Goal: Task Accomplishment & Management: Manage account settings

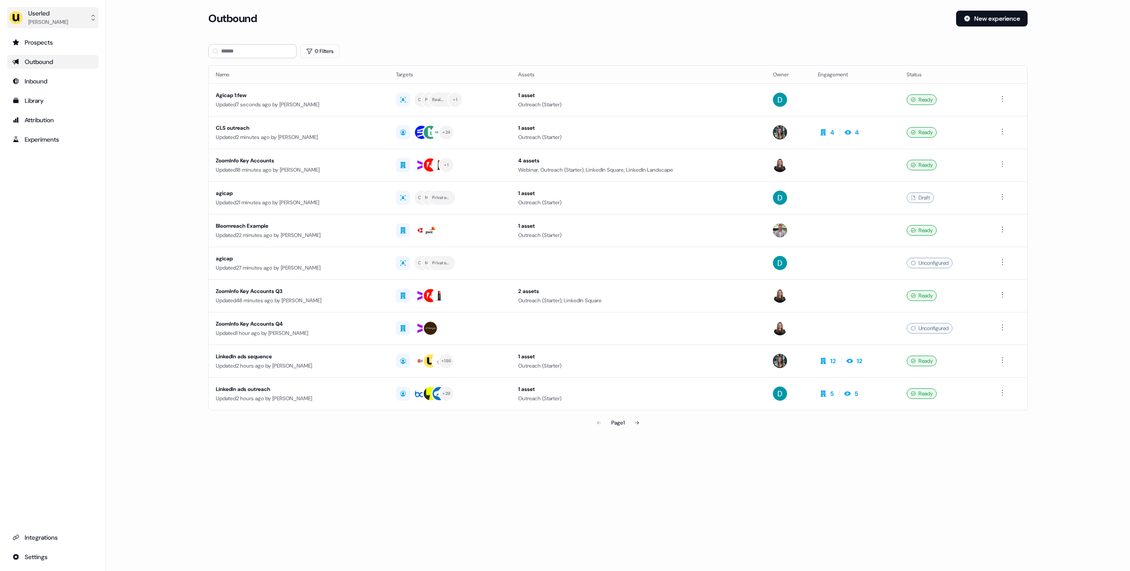
click at [85, 18] on button "Userled [PERSON_NAME]" at bounding box center [52, 17] width 91 height 21
click at [75, 41] on div "Impersonate (Admin)" at bounding box center [53, 42] width 84 height 16
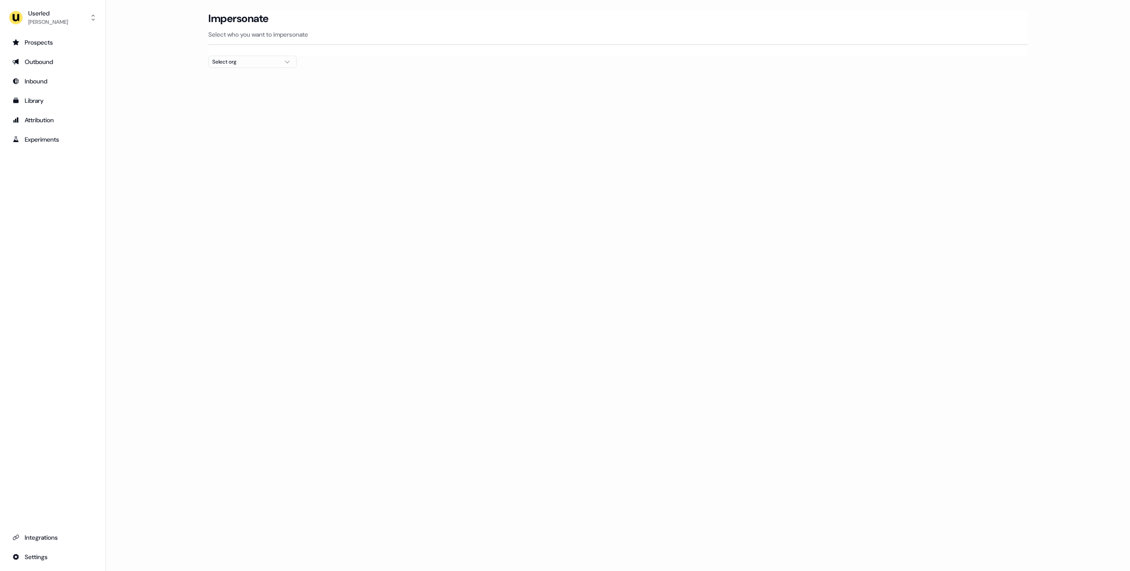
click at [220, 64] on div "Select org" at bounding box center [245, 61] width 66 height 9
type input "****"
click at [236, 94] on div "Wiiisdom" at bounding box center [252, 94] width 87 height 14
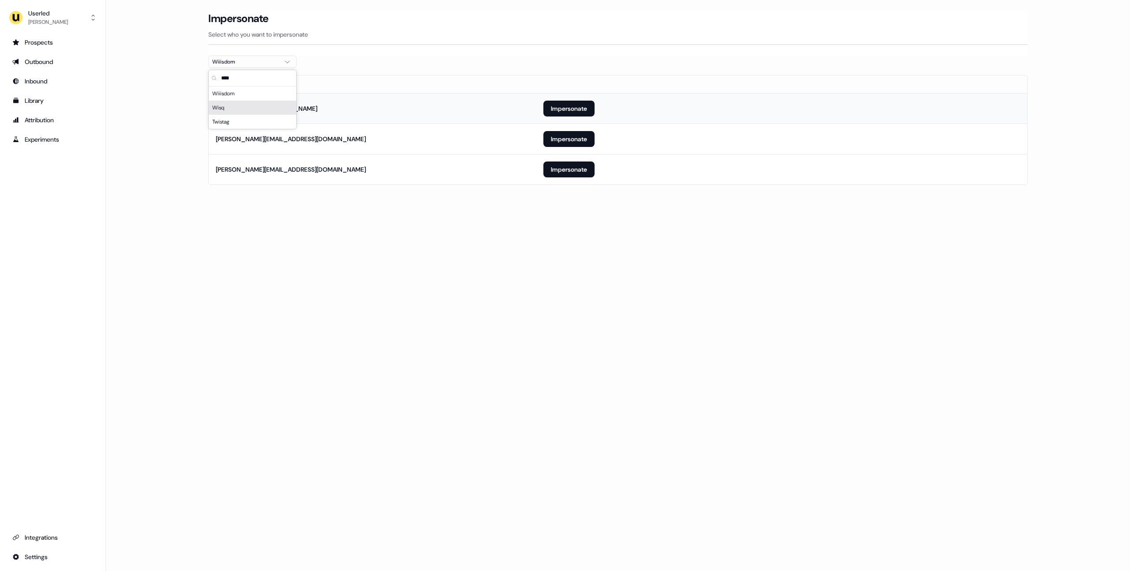
click at [377, 115] on td "[EMAIL_ADDRESS][DOMAIN_NAME]" at bounding box center [373, 108] width 328 height 30
click at [575, 107] on button "Impersonate" at bounding box center [568, 109] width 51 height 16
